Goal: Information Seeking & Learning: Learn about a topic

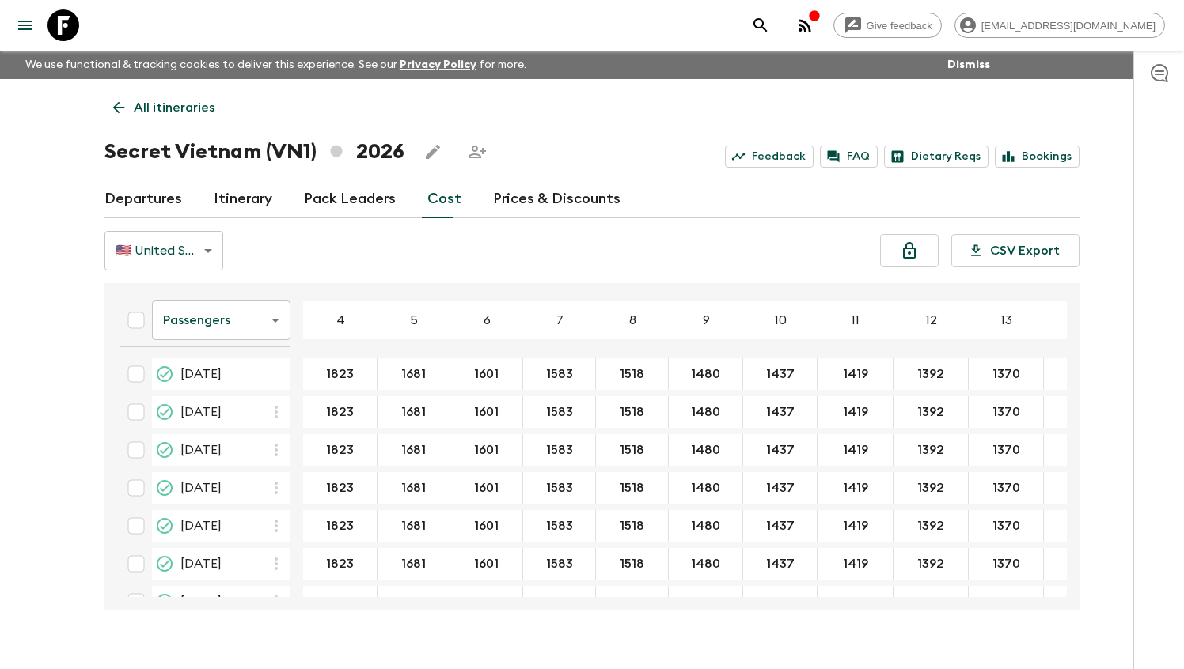
scroll to position [660, 2]
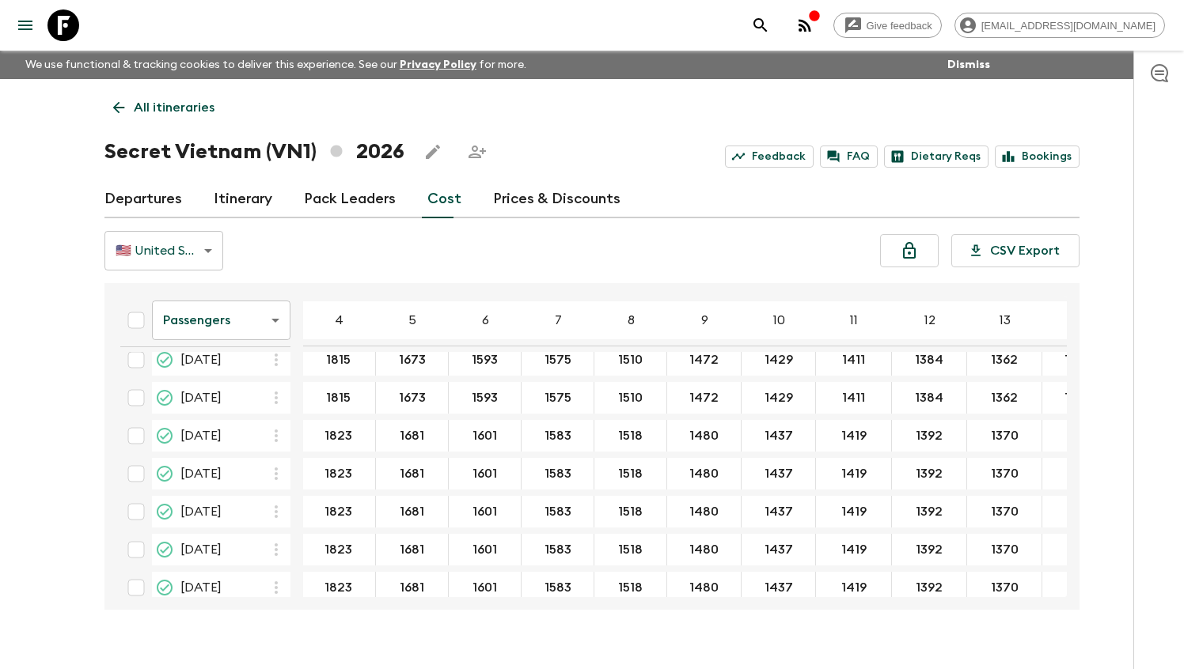
click at [155, 110] on p "All itineraries" at bounding box center [174, 107] width 81 height 19
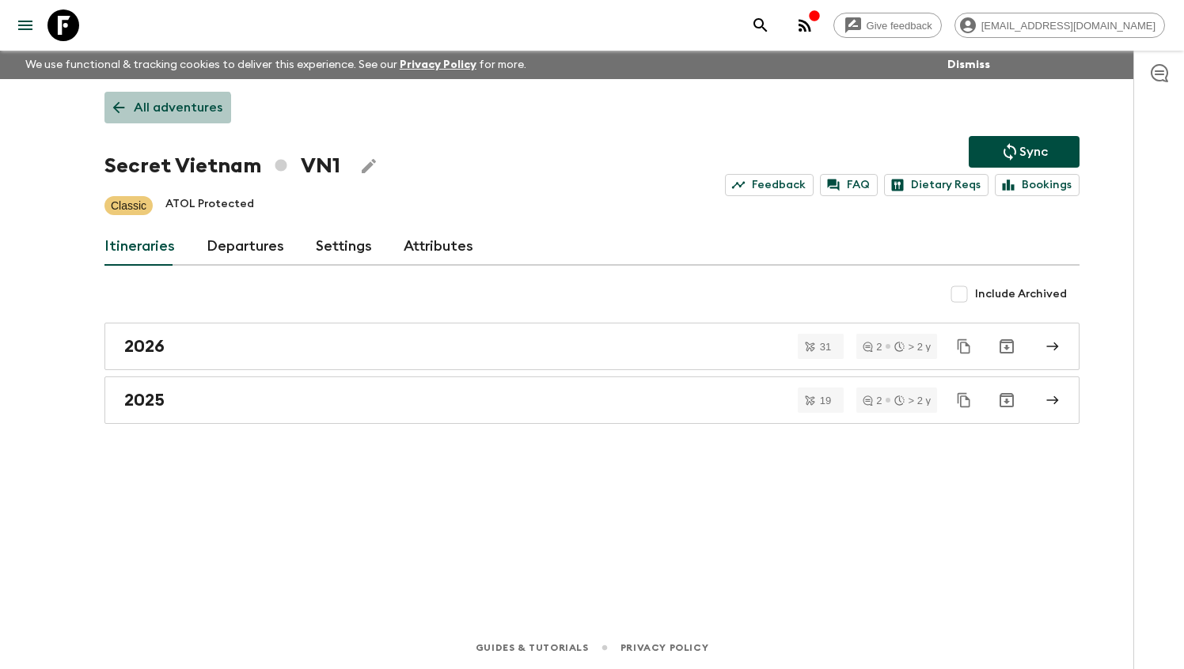
click at [166, 116] on p "All adventures" at bounding box center [178, 107] width 89 height 19
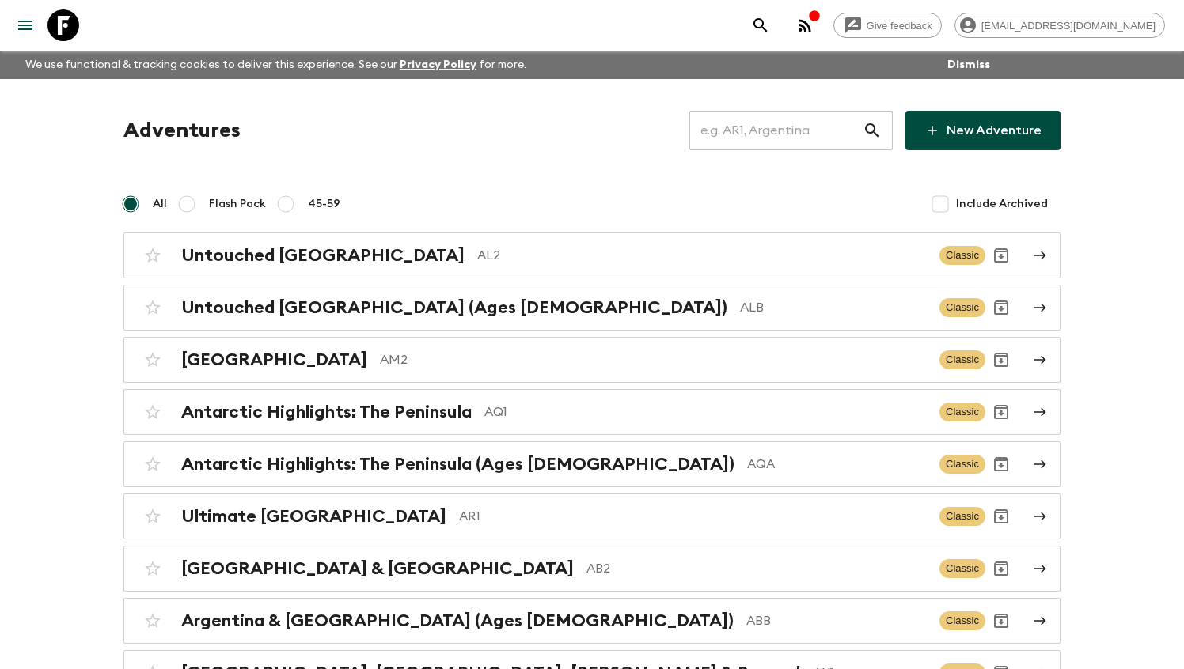
click at [758, 128] on input "text" at bounding box center [775, 130] width 173 height 44
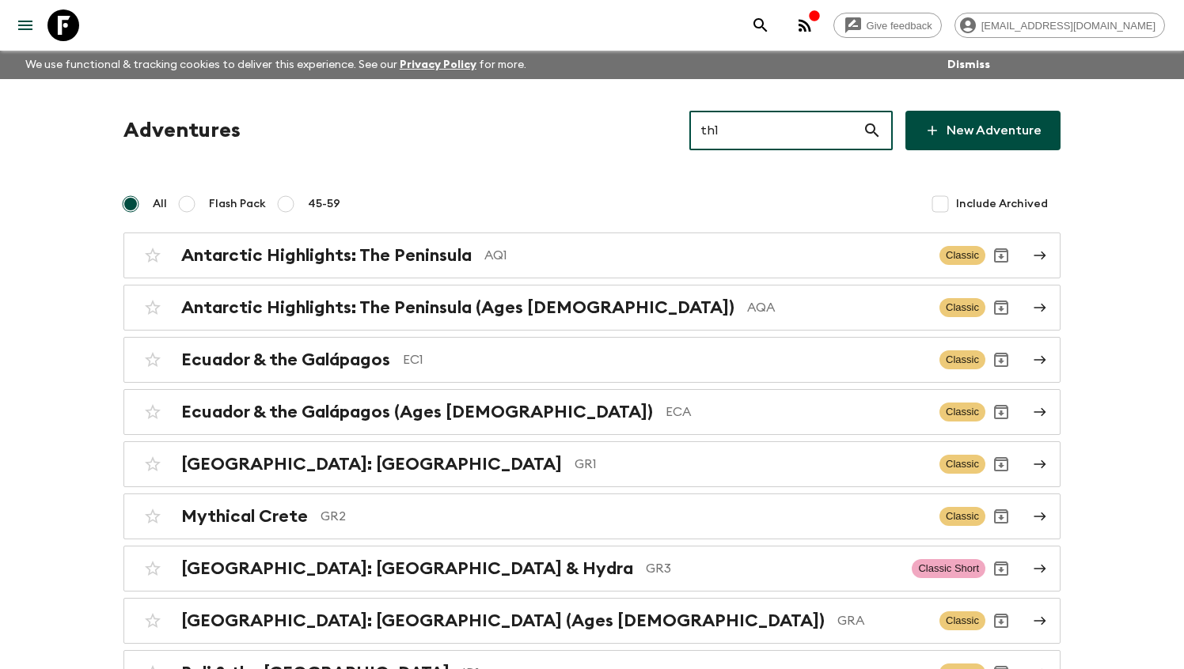
type input "th1"
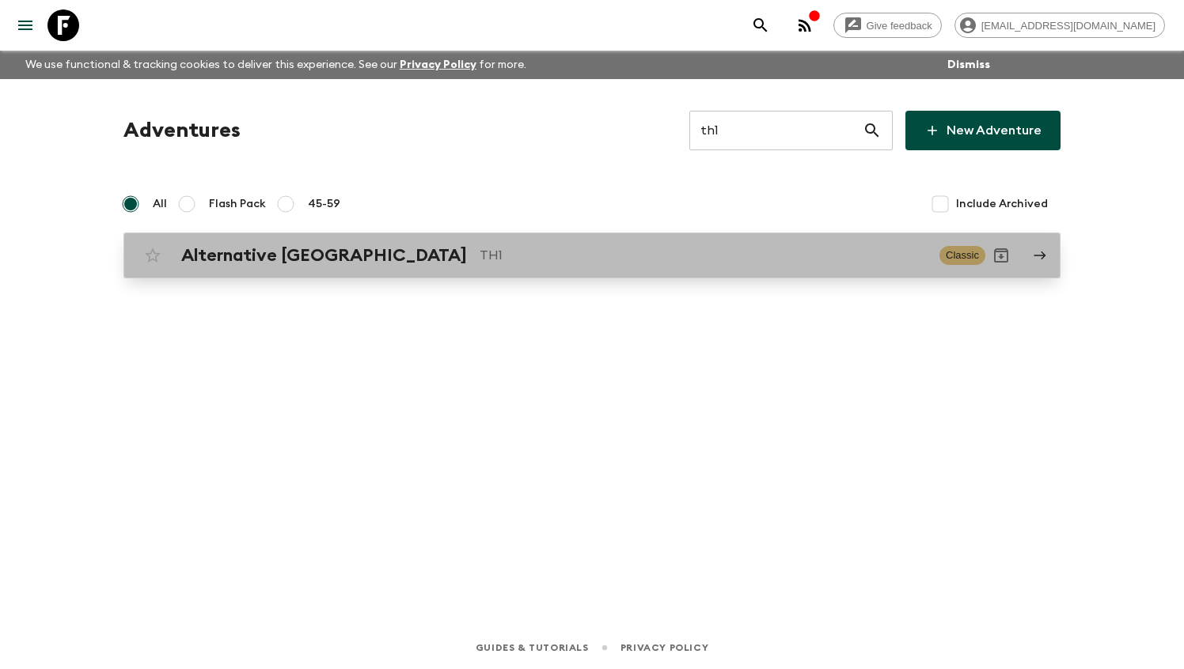
click at [501, 262] on p "TH1" at bounding box center [703, 255] width 447 height 19
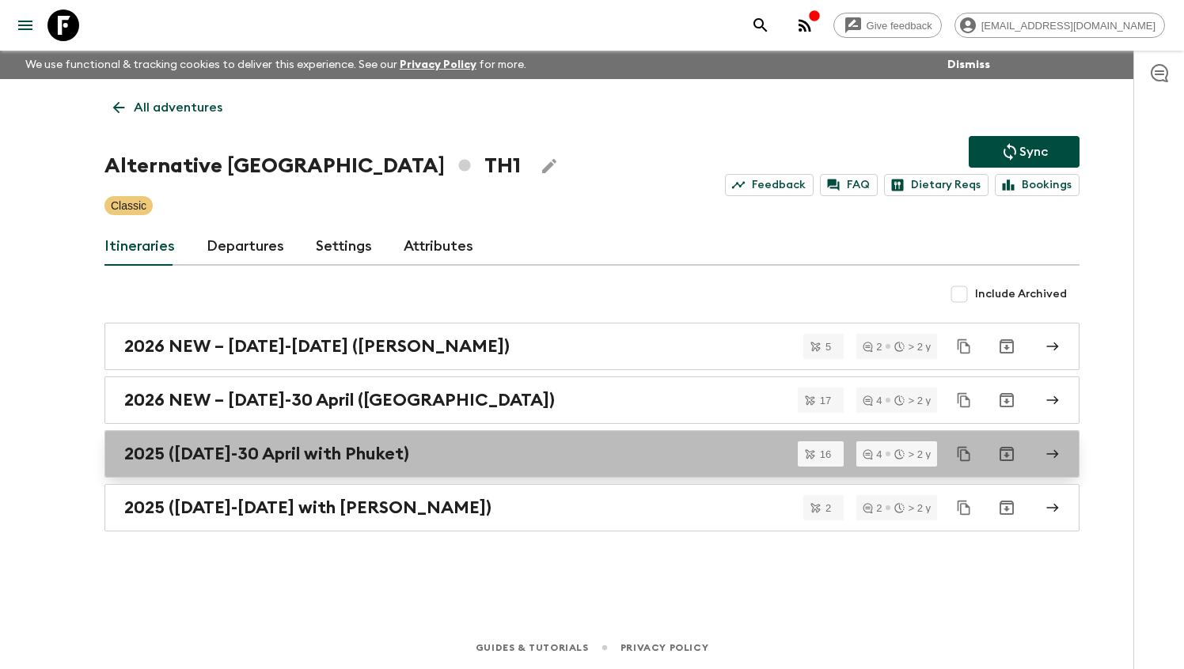
click at [420, 440] on link "2025 ([DATE]-30 April with Phuket)" at bounding box center [591, 453] width 975 height 47
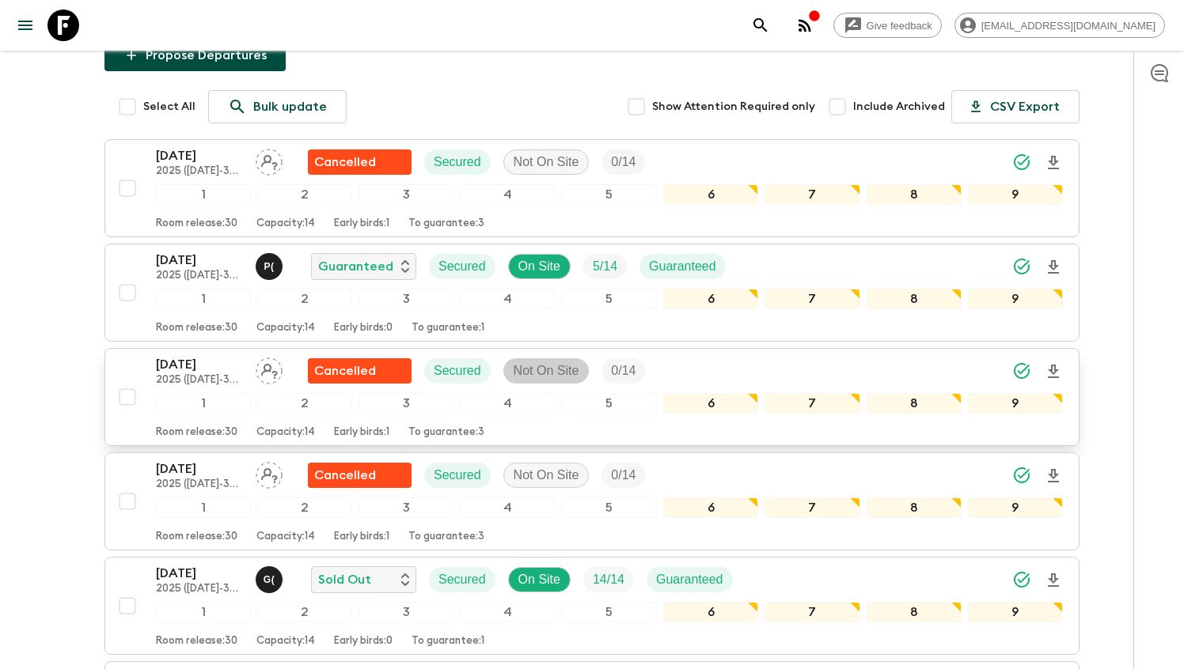
scroll to position [234, 0]
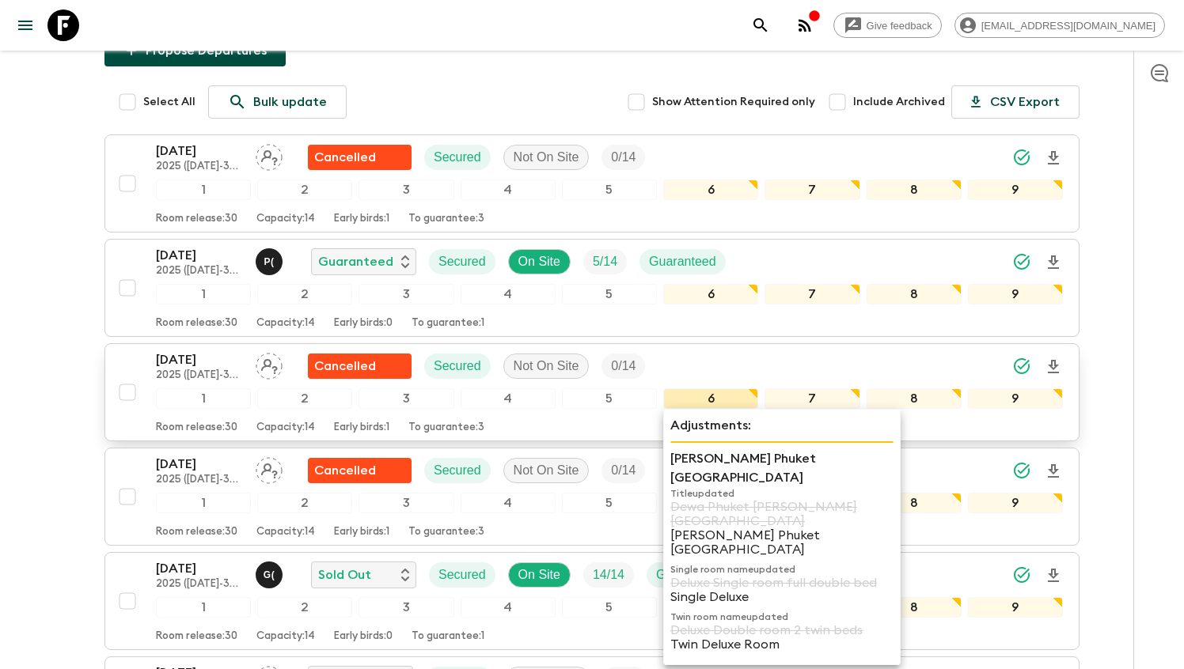
click at [721, 400] on div "6" at bounding box center [710, 399] width 95 height 21
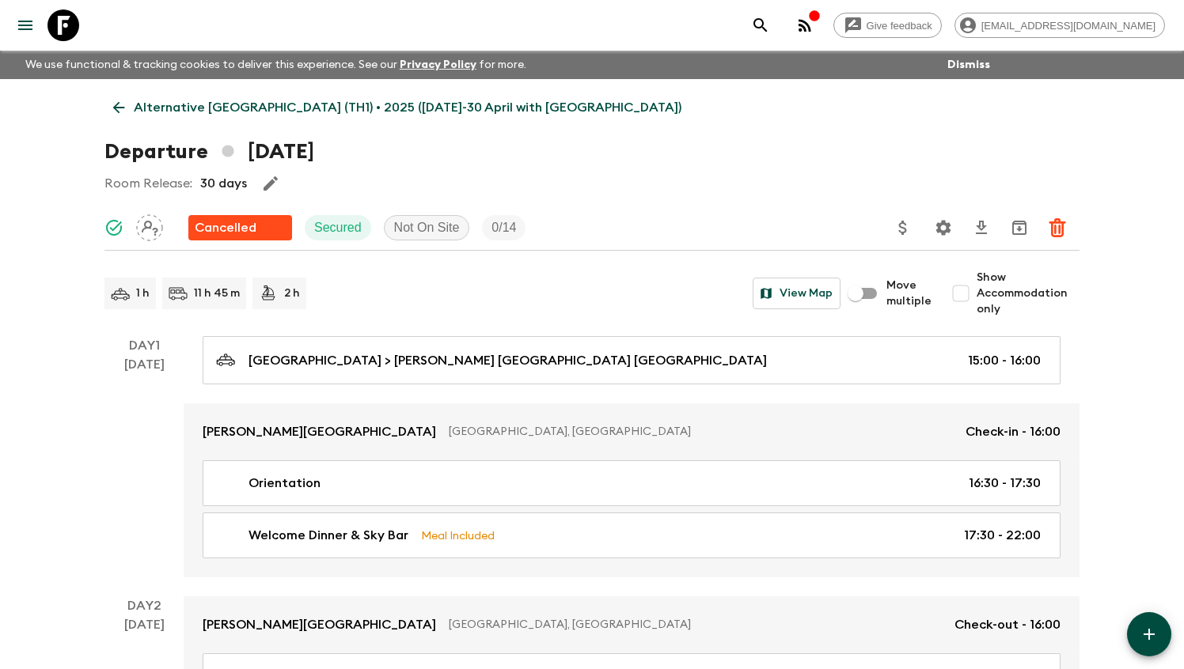
click at [183, 97] on link "Alternative [GEOGRAPHIC_DATA] (TH1) • 2025 ([DATE]-30 April with [GEOGRAPHIC_DA…" at bounding box center [397, 108] width 586 height 32
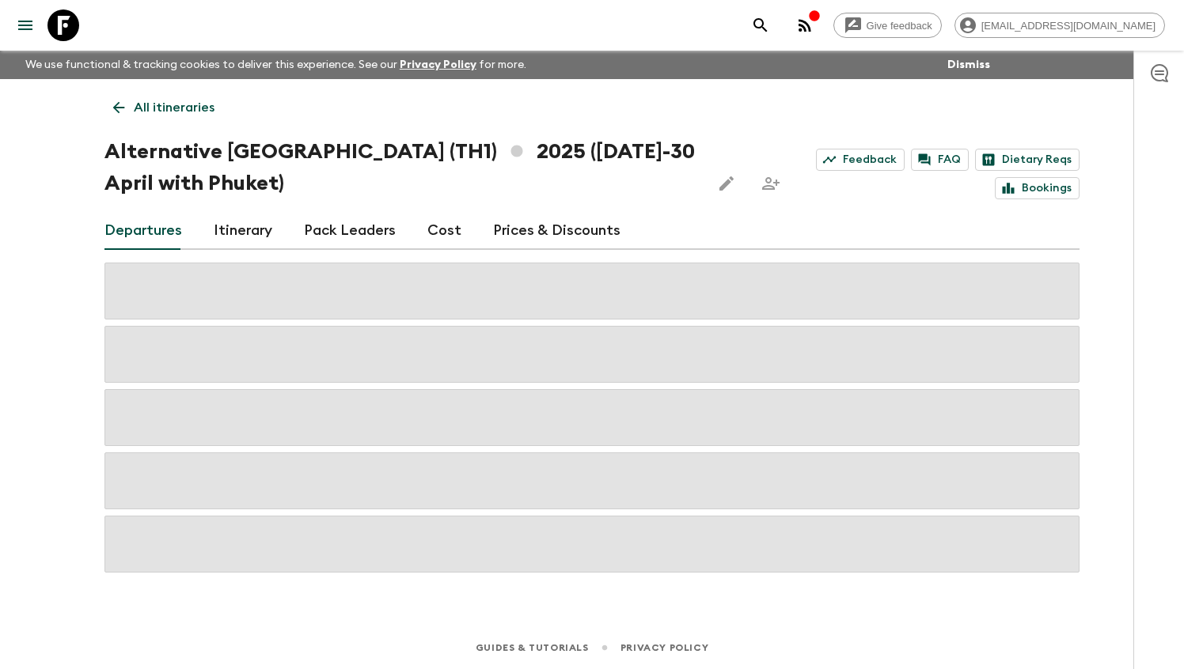
click at [240, 228] on link "Itinerary" at bounding box center [243, 231] width 59 height 38
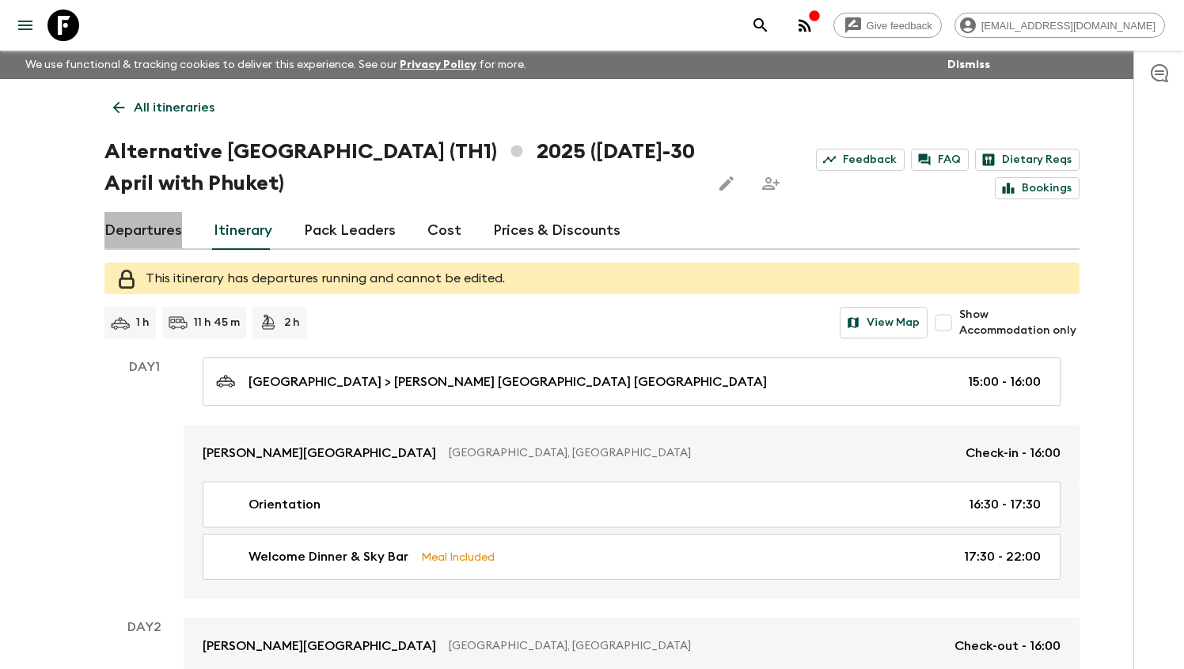
click at [174, 229] on link "Departures" at bounding box center [143, 231] width 78 height 38
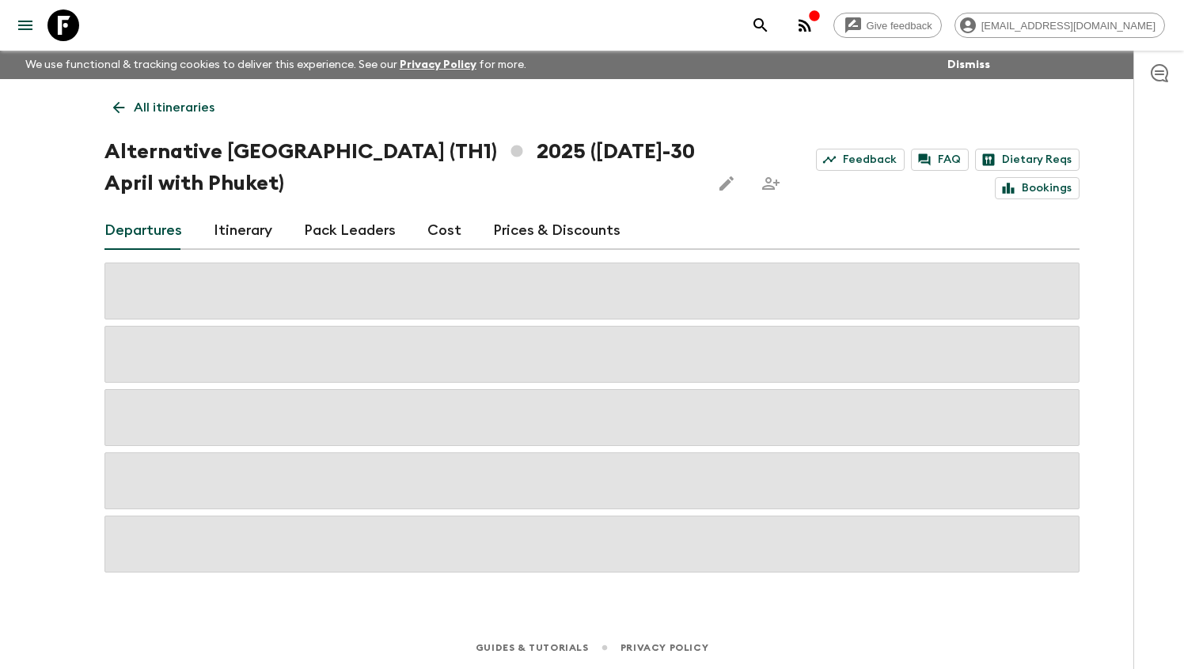
click at [456, 222] on div "Departures Itinerary Pack Leaders Cost Prices & Discounts" at bounding box center [591, 231] width 975 height 38
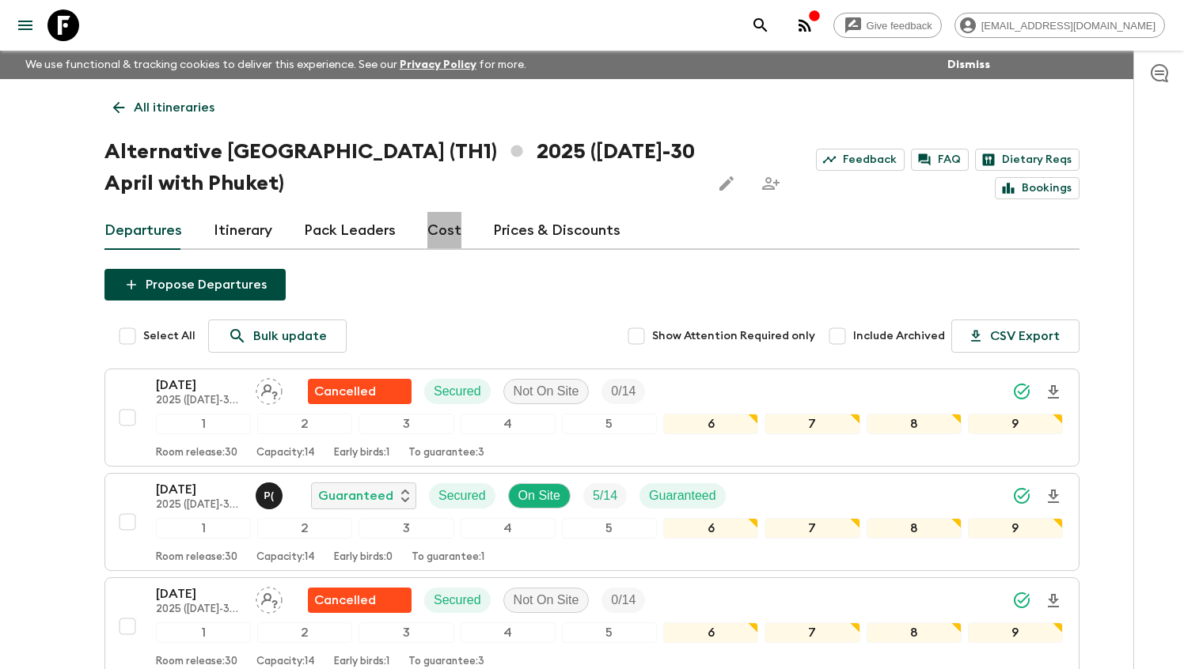
click at [431, 222] on link "Cost" at bounding box center [444, 231] width 34 height 38
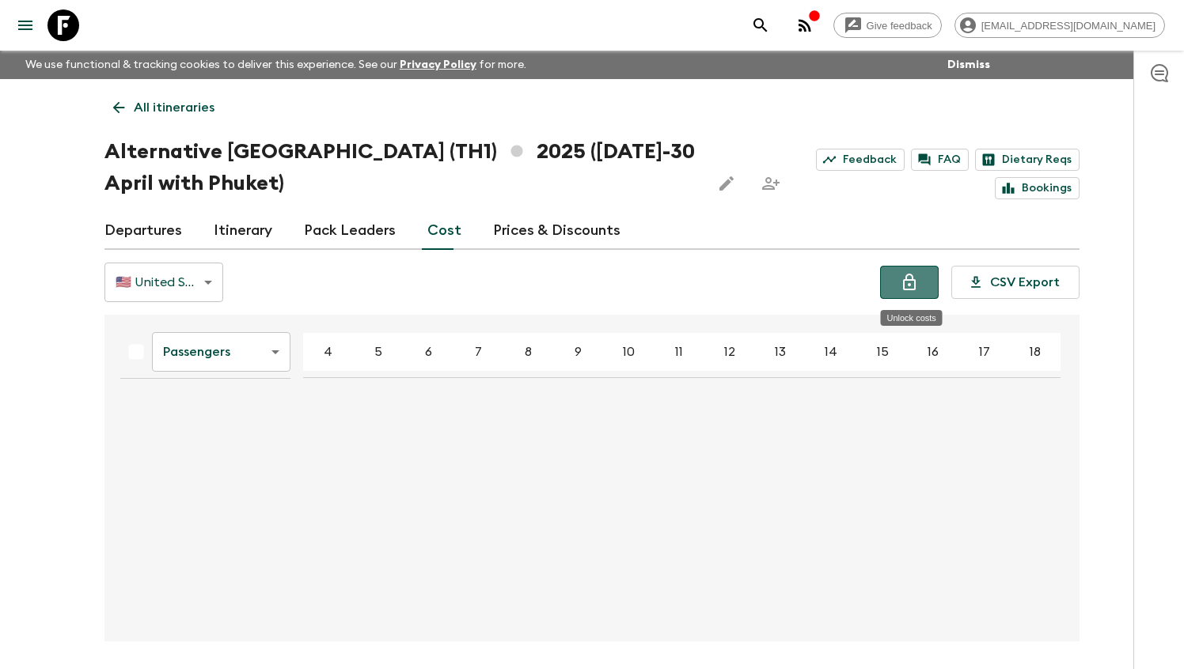
click at [908, 277] on icon "Unlock costs" at bounding box center [909, 282] width 13 height 17
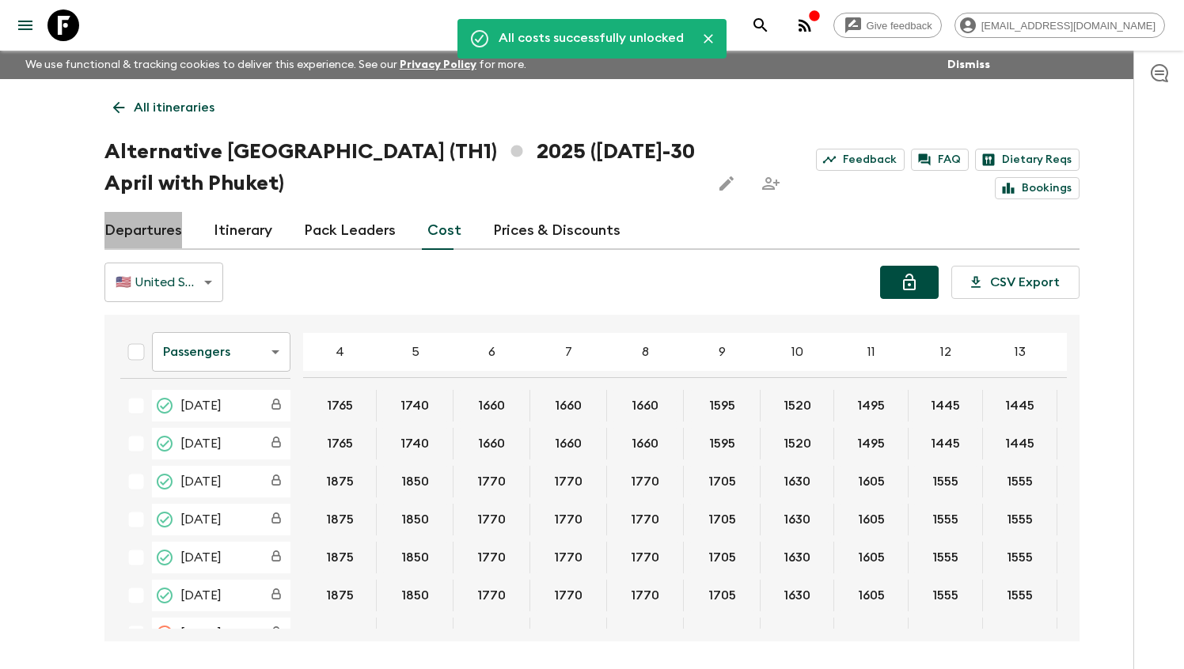
click at [153, 223] on link "Departures" at bounding box center [143, 231] width 78 height 38
